Goal: Find specific page/section: Find specific page/section

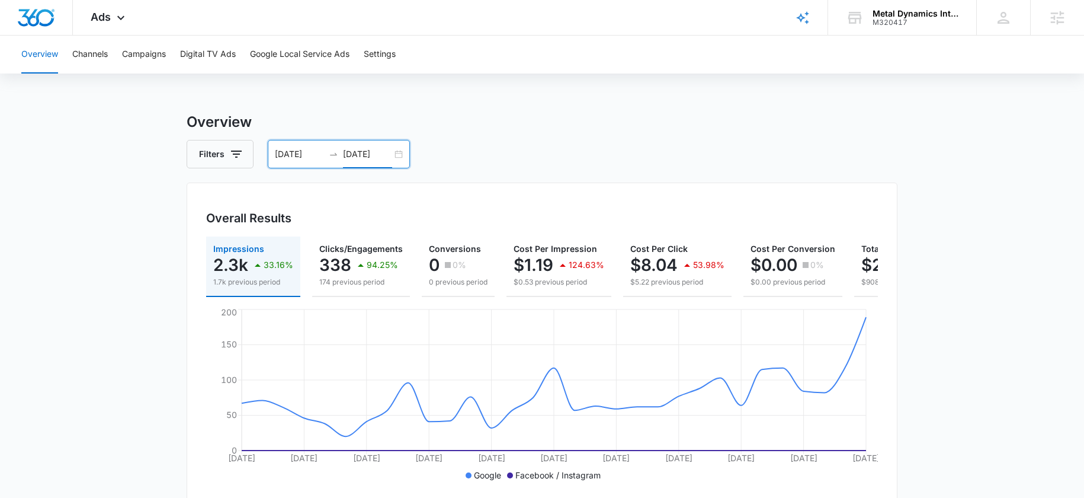
click at [369, 150] on input "09/02/2025" at bounding box center [367, 153] width 49 height 13
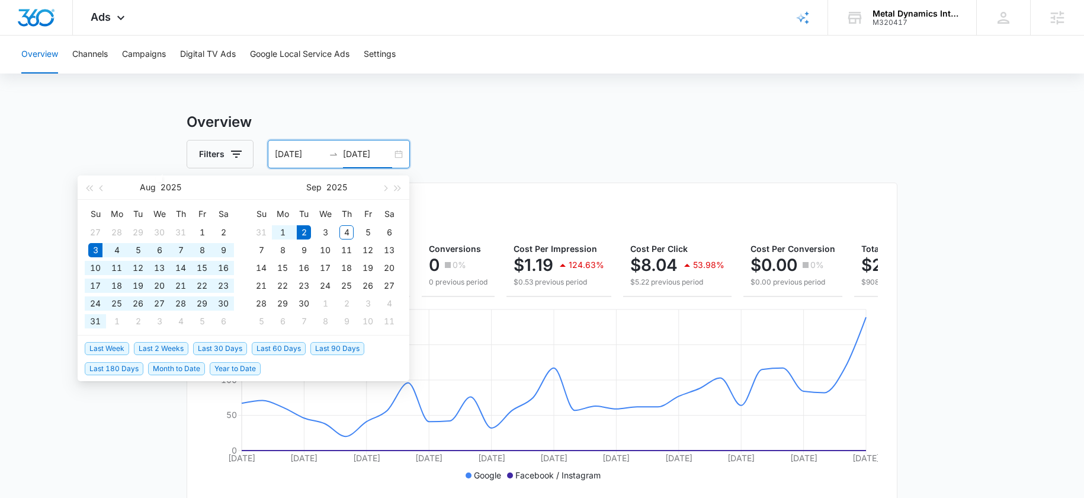
type input "09/02/2025"
click at [212, 351] on span "Last 30 Days" at bounding box center [220, 348] width 54 height 13
type input "[DATE]"
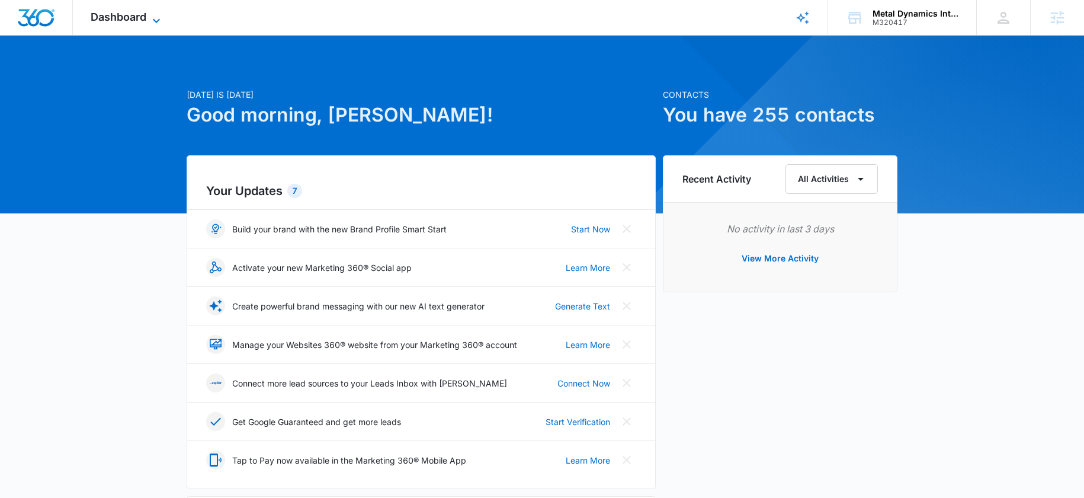
click at [129, 19] on span "Dashboard" at bounding box center [119, 17] width 56 height 12
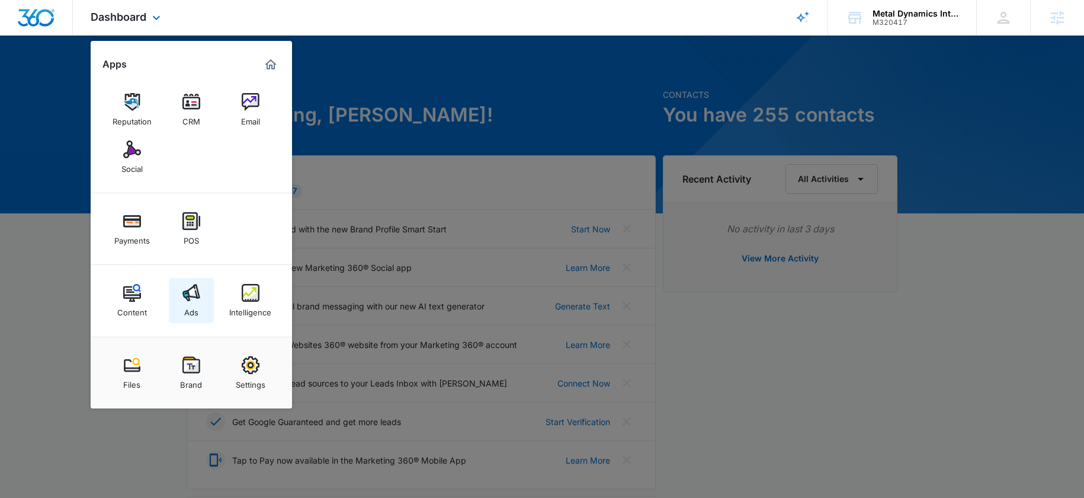
click at [214, 320] on div "Content Ads Intelligence" at bounding box center [191, 301] width 201 height 72
click at [200, 312] on link "Ads" at bounding box center [191, 300] width 45 height 45
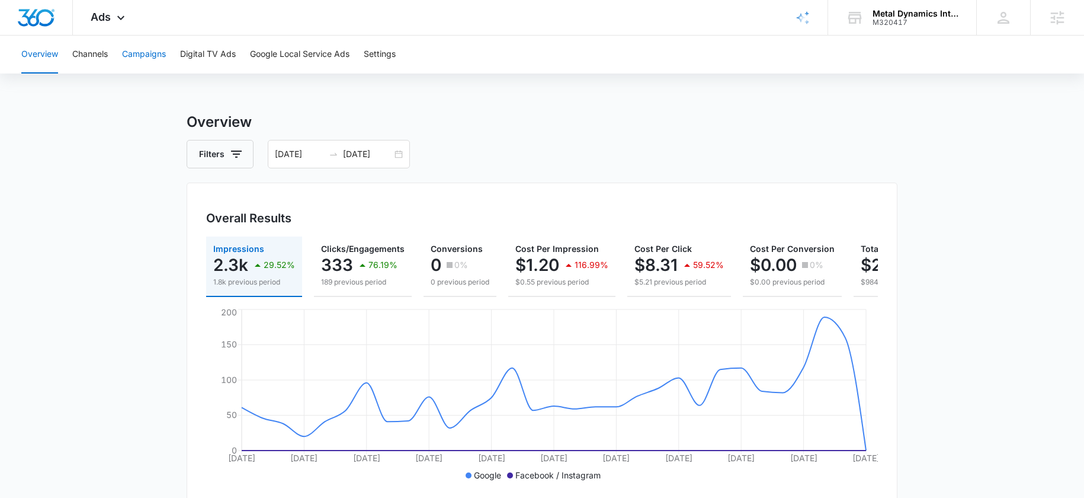
click at [162, 56] on button "Campaigns" at bounding box center [144, 55] width 44 height 38
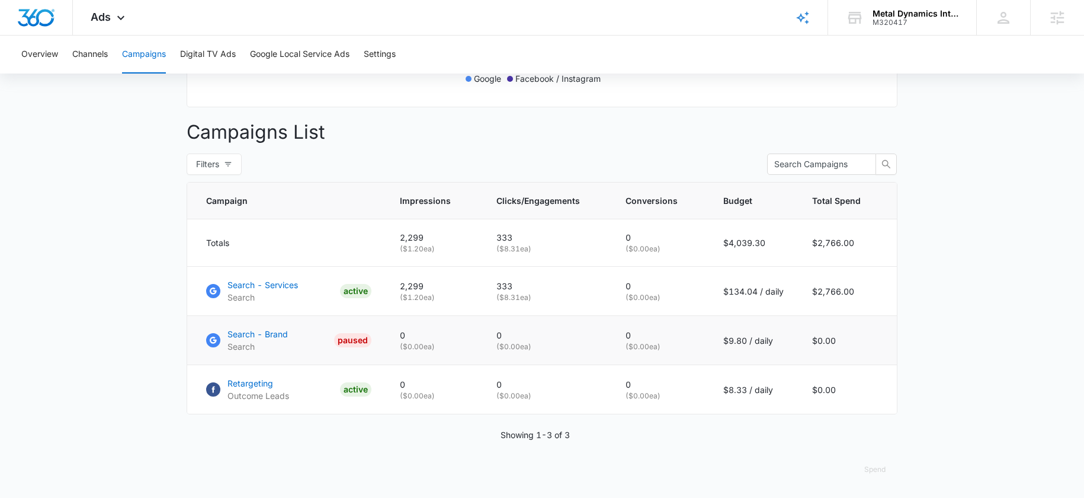
scroll to position [405, 0]
click at [289, 285] on p "Search - Services" at bounding box center [262, 284] width 70 height 12
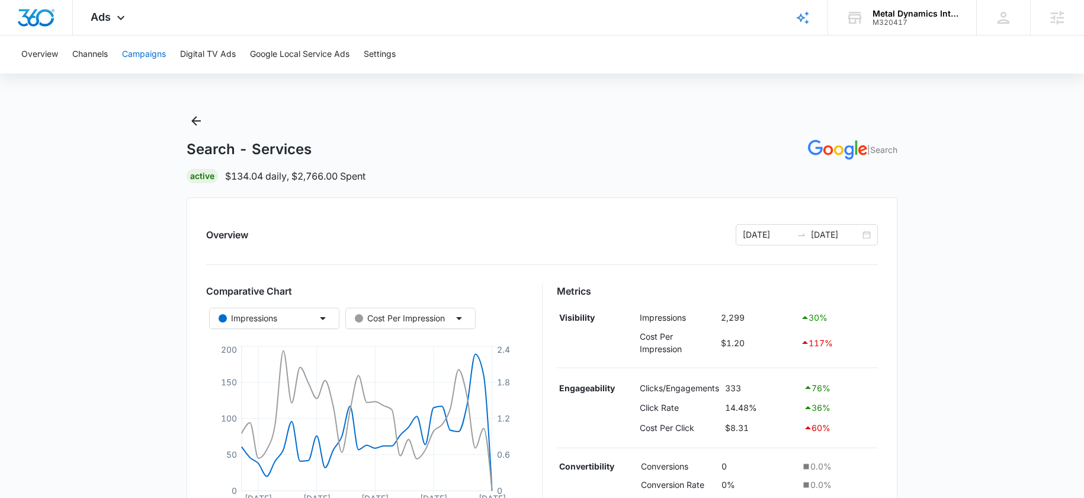
click at [146, 53] on button "Campaigns" at bounding box center [144, 55] width 44 height 38
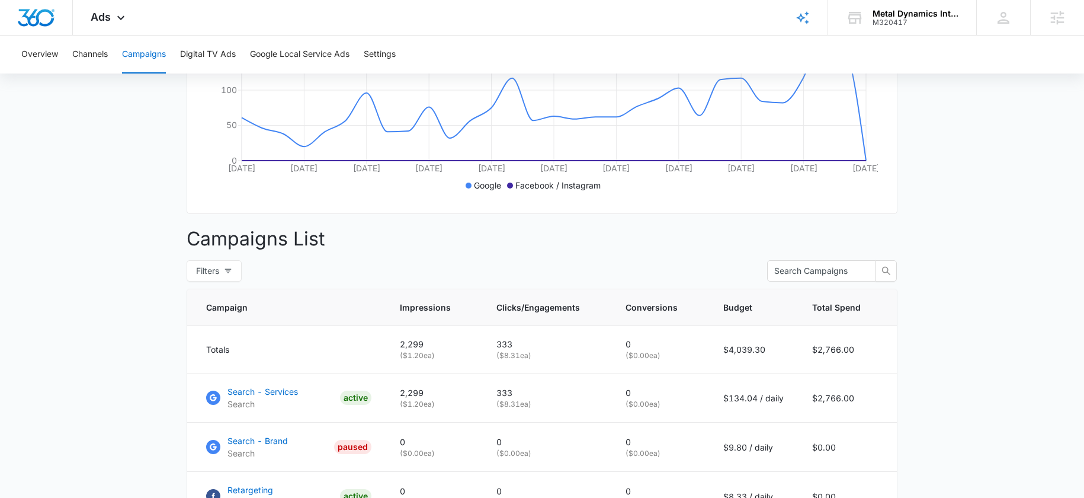
scroll to position [390, 0]
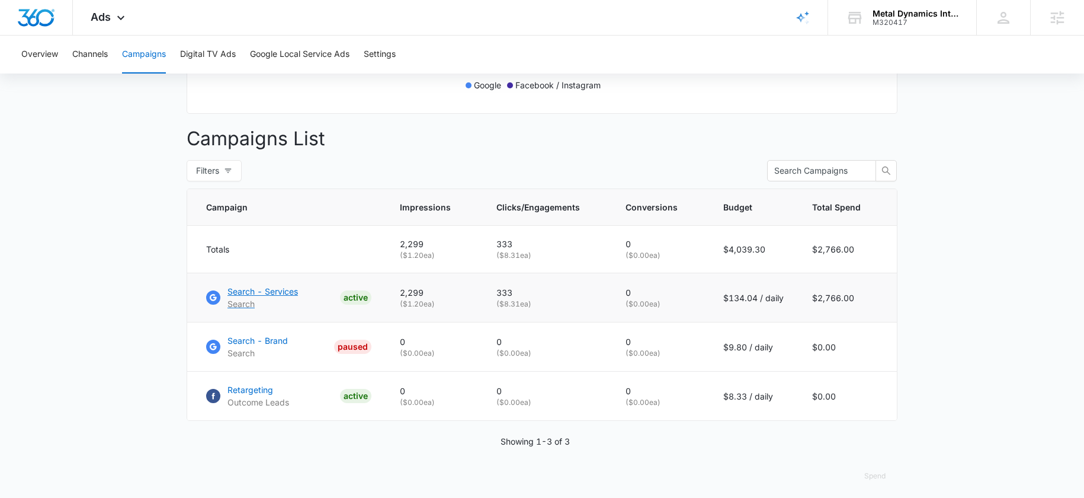
click at [241, 297] on p "Search - Services" at bounding box center [262, 291] width 70 height 12
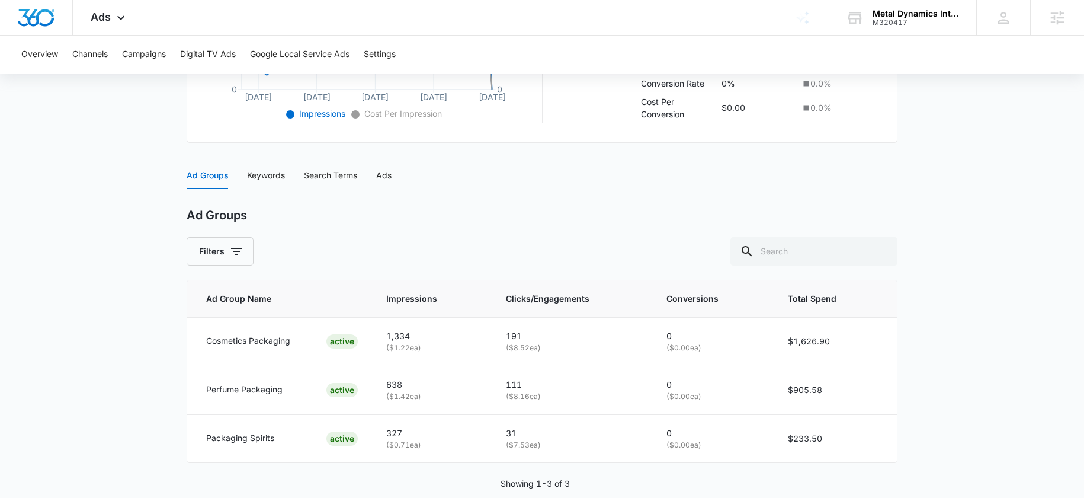
scroll to position [402, 0]
